Goal: Task Accomplishment & Management: Manage account settings

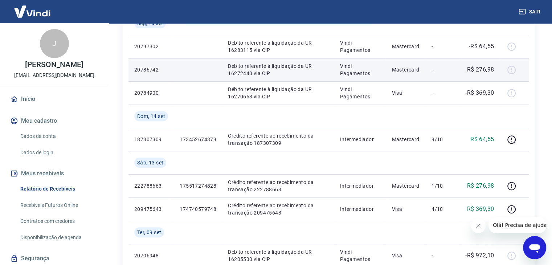
scroll to position [290, 0]
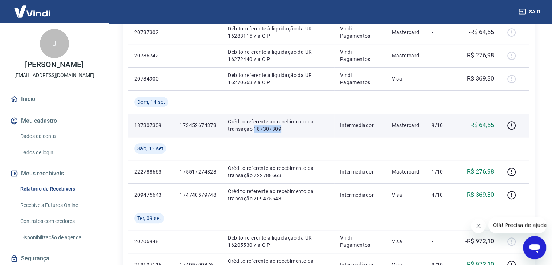
drag, startPoint x: 254, startPoint y: 128, endPoint x: 282, endPoint y: 127, distance: 28.0
click at [282, 127] on p "Crédito referente ao recebimento da transação 187307309" at bounding box center [278, 125] width 101 height 15
copy p "187307309"
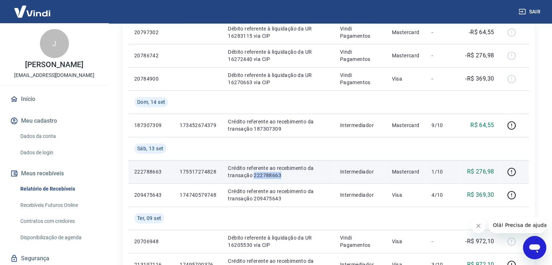
drag, startPoint x: 254, startPoint y: 176, endPoint x: 283, endPoint y: 176, distance: 29.0
click at [283, 176] on p "Crédito referente ao recebimento da transação 222788663" at bounding box center [278, 171] width 101 height 15
copy p "222788663"
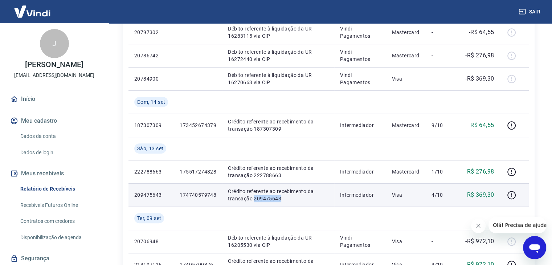
drag, startPoint x: 254, startPoint y: 198, endPoint x: 282, endPoint y: 198, distance: 28.0
click at [282, 198] on p "Crédito referente ao recebimento da transação 209475643" at bounding box center [278, 195] width 101 height 15
copy p "209475643"
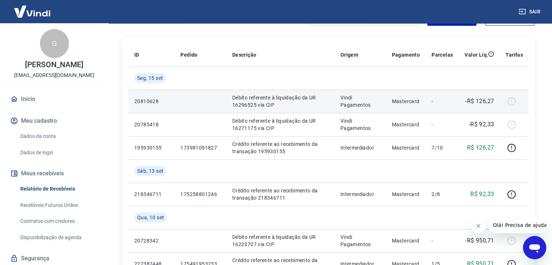
scroll to position [97, 0]
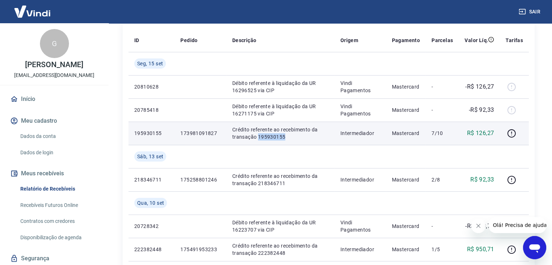
drag, startPoint x: 257, startPoint y: 137, endPoint x: 287, endPoint y: 136, distance: 29.8
click at [287, 136] on p "Crédito referente ao recebimento da transação 195930155" at bounding box center [280, 133] width 97 height 15
copy p "195930155"
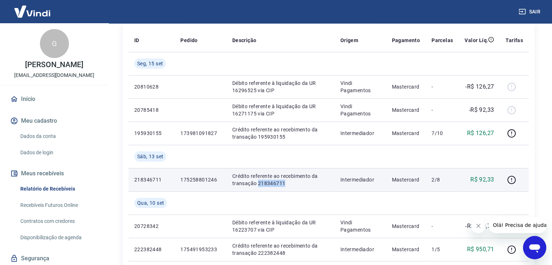
drag, startPoint x: 256, startPoint y: 183, endPoint x: 285, endPoint y: 183, distance: 28.7
click at [285, 183] on p "Crédito referente ao recebimento da transação 218346711" at bounding box center [280, 179] width 97 height 15
copy p "218346711"
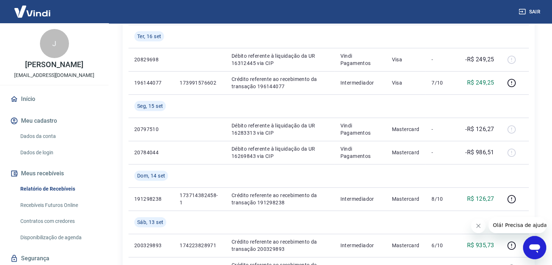
scroll to position [242, 0]
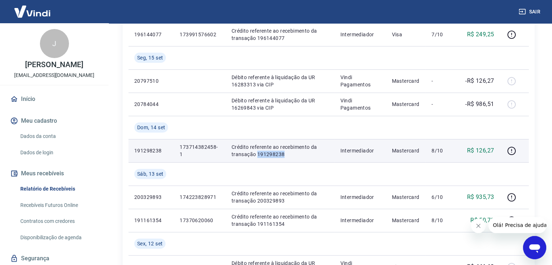
drag, startPoint x: 257, startPoint y: 154, endPoint x: 295, endPoint y: 154, distance: 38.1
click at [295, 154] on p "Crédito referente ao recebimento da transação 191298238" at bounding box center [280, 150] width 97 height 15
copy p "191298238"
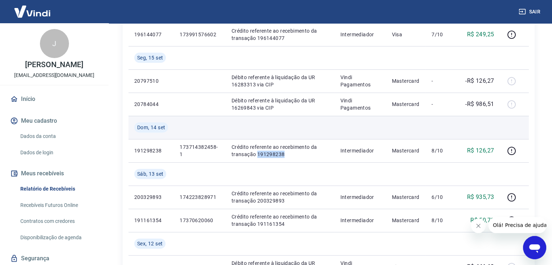
scroll to position [290, 0]
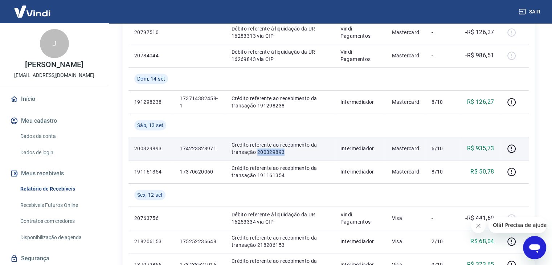
drag, startPoint x: 257, startPoint y: 152, endPoint x: 287, endPoint y: 152, distance: 29.8
click at [287, 152] on p "Crédito referente ao recebimento da transação 200329893" at bounding box center [280, 148] width 97 height 15
copy p "200329893"
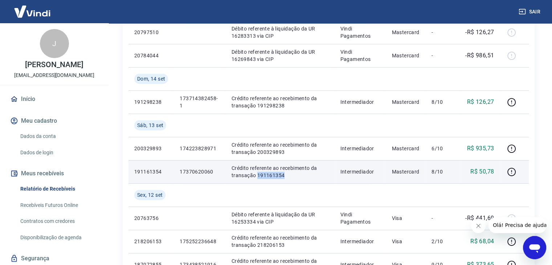
drag, startPoint x: 257, startPoint y: 175, endPoint x: 288, endPoint y: 174, distance: 30.5
click at [288, 174] on p "Crédito referente ao recebimento da transação 191161354" at bounding box center [280, 171] width 97 height 15
copy p "191161354"
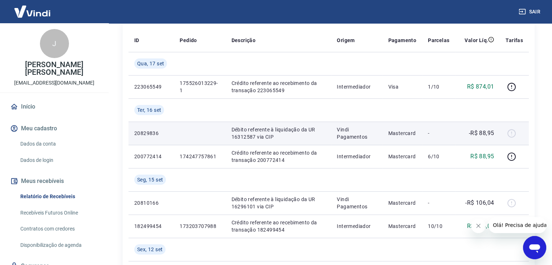
scroll to position [145, 0]
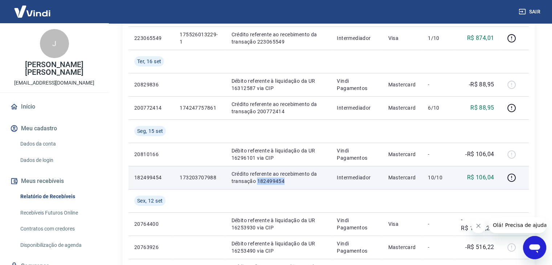
drag, startPoint x: 256, startPoint y: 181, endPoint x: 288, endPoint y: 180, distance: 32.0
click at [288, 180] on p "Crédito referente ao recebimento da transação 182499454" at bounding box center [279, 177] width 94 height 15
copy p "182499454"
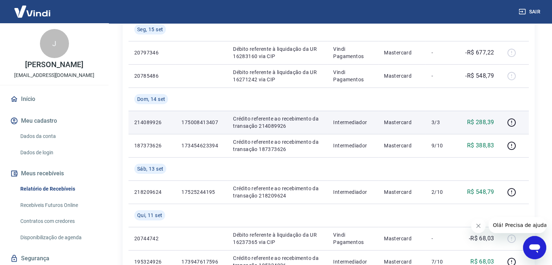
scroll to position [145, 0]
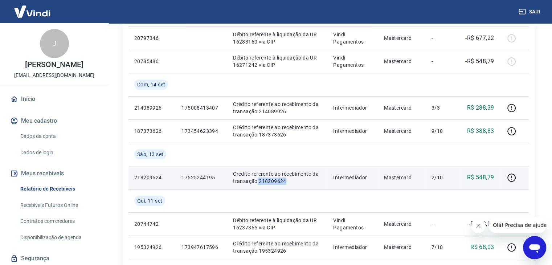
drag, startPoint x: 257, startPoint y: 180, endPoint x: 288, endPoint y: 182, distance: 30.9
click at [288, 182] on p "Crédito referente ao recebimento da transação 218209624" at bounding box center [277, 177] width 89 height 15
copy p "218209624"
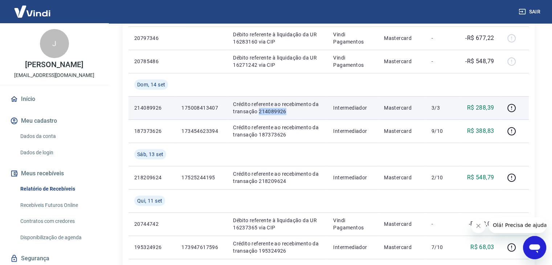
drag, startPoint x: 259, startPoint y: 111, endPoint x: 286, endPoint y: 112, distance: 27.6
click at [286, 112] on p "Crédito referente ao recebimento da transação 214089926" at bounding box center [277, 108] width 89 height 15
copy p "214089926"
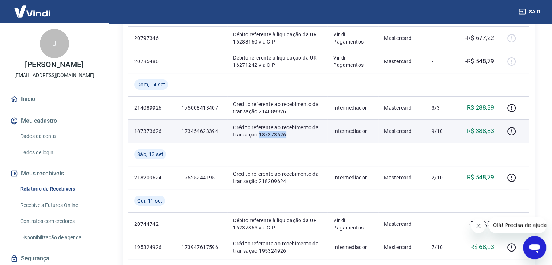
drag, startPoint x: 258, startPoint y: 135, endPoint x: 286, endPoint y: 135, distance: 28.0
click at [286, 135] on p "Crédito referente ao recebimento da transação 187373626" at bounding box center [277, 131] width 89 height 15
copy p "187373626"
